Goal: Navigation & Orientation: Find specific page/section

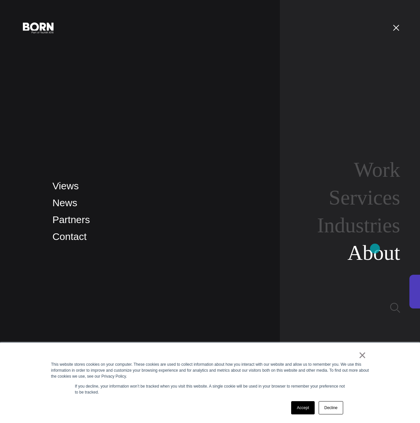
click at [375, 249] on link "About" at bounding box center [374, 253] width 53 height 24
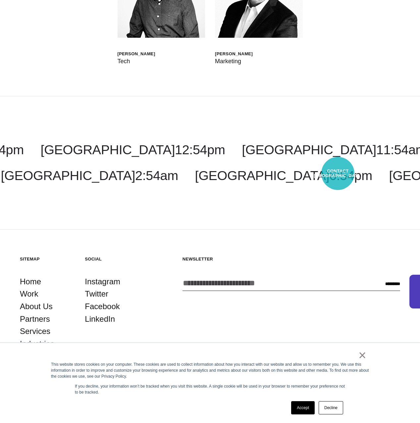
scroll to position [2644, 0]
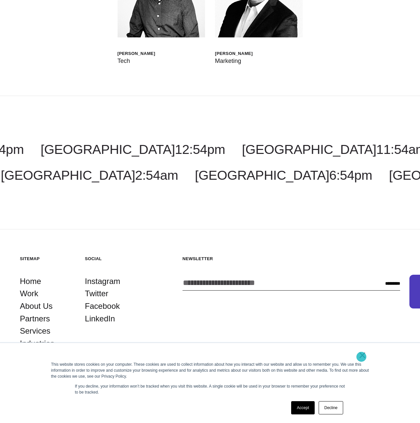
click at [362, 357] on link "×" at bounding box center [362, 356] width 8 height 6
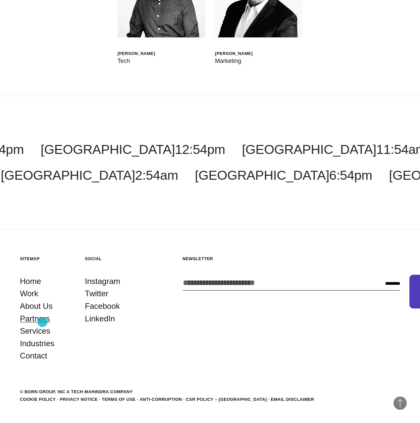
click at [42, 322] on link "Partners" at bounding box center [35, 319] width 30 height 13
